Goal: Transaction & Acquisition: Purchase product/service

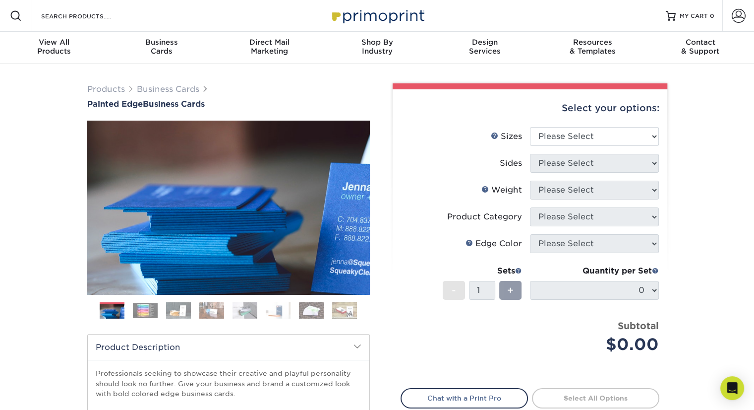
click at [614, 150] on li "Sizes Help Sizes Please Select 2" x 3.5" - Standard 2.125" x 3.375" - European …" at bounding box center [530, 140] width 258 height 27
click at [593, 139] on select "Please Select 2" x 3.5" - Standard 2.125" x 3.375" - European 2.5" x 2.5" - Squ…" at bounding box center [594, 136] width 129 height 19
select select "2.00x3.50"
click at [530, 127] on select "Please Select 2" x 3.5" - Standard 2.125" x 3.375" - European 2.5" x 2.5" - Squ…" at bounding box center [594, 136] width 129 height 19
click at [602, 167] on select "Please Select Print Both Sides Print Front Only" at bounding box center [594, 163] width 129 height 19
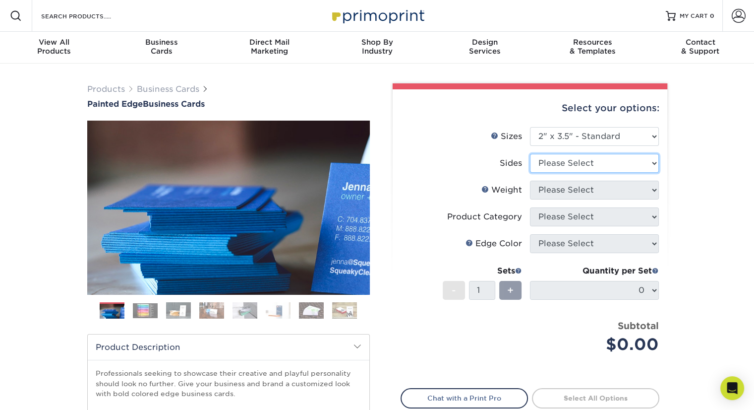
select select "13abbda7-1d64-4f25-8bb2-c179b224825d"
click at [530, 154] on select "Please Select Print Both Sides Print Front Only" at bounding box center [594, 163] width 129 height 19
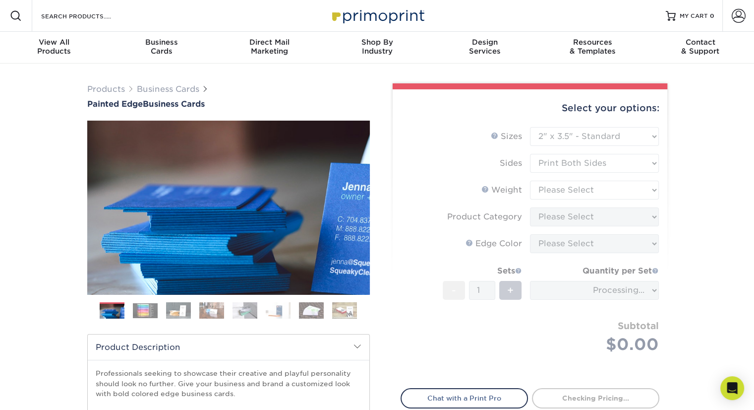
click at [589, 183] on form "Sizes Help Sizes Please Select 2" x 3.5" - Standard 2.125" x 3.375" - European …" at bounding box center [530, 251] width 259 height 249
click at [577, 191] on form "Sizes Help Sizes Please Select 2" x 3.5" - Standard 2.125" x 3.375" - European …" at bounding box center [530, 251] width 259 height 249
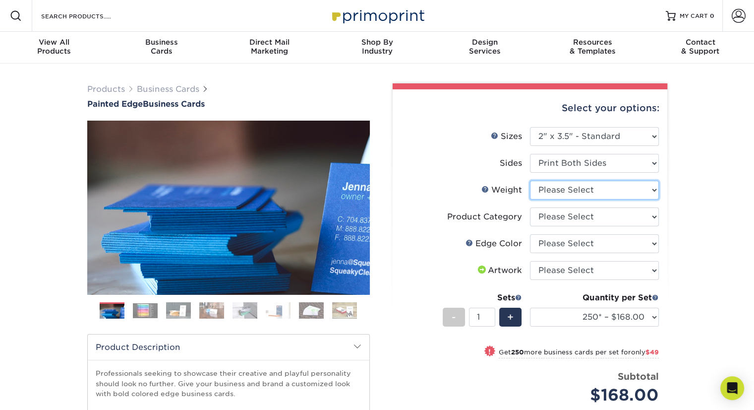
click at [577, 191] on select "Please Select 32PTUC" at bounding box center [594, 190] width 129 height 19
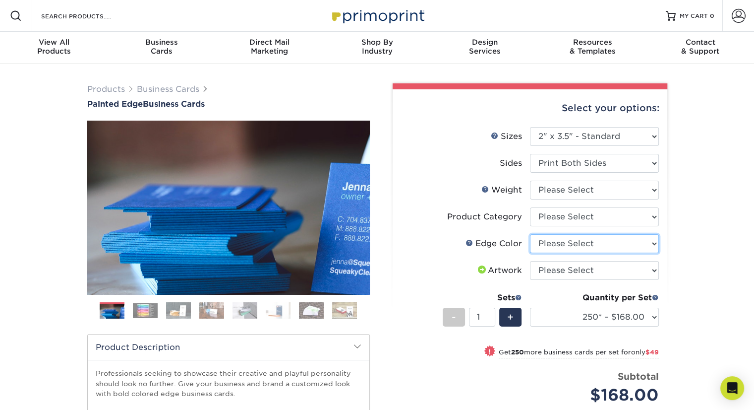
click at [577, 237] on select "Please Select Charcoal Black Brown Blue Pearlescent Blue Pearlescent Gold Pearl…" at bounding box center [594, 243] width 129 height 19
click at [468, 240] on link at bounding box center [470, 243] width 8 height 8
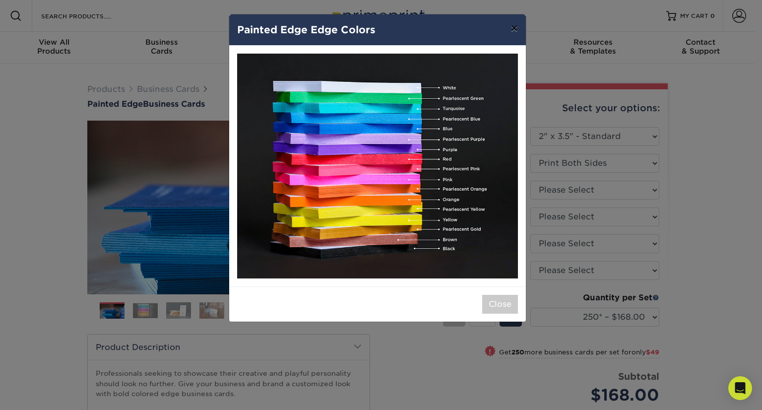
click at [511, 28] on button "×" at bounding box center [513, 28] width 23 height 28
